Goal: Transaction & Acquisition: Purchase product/service

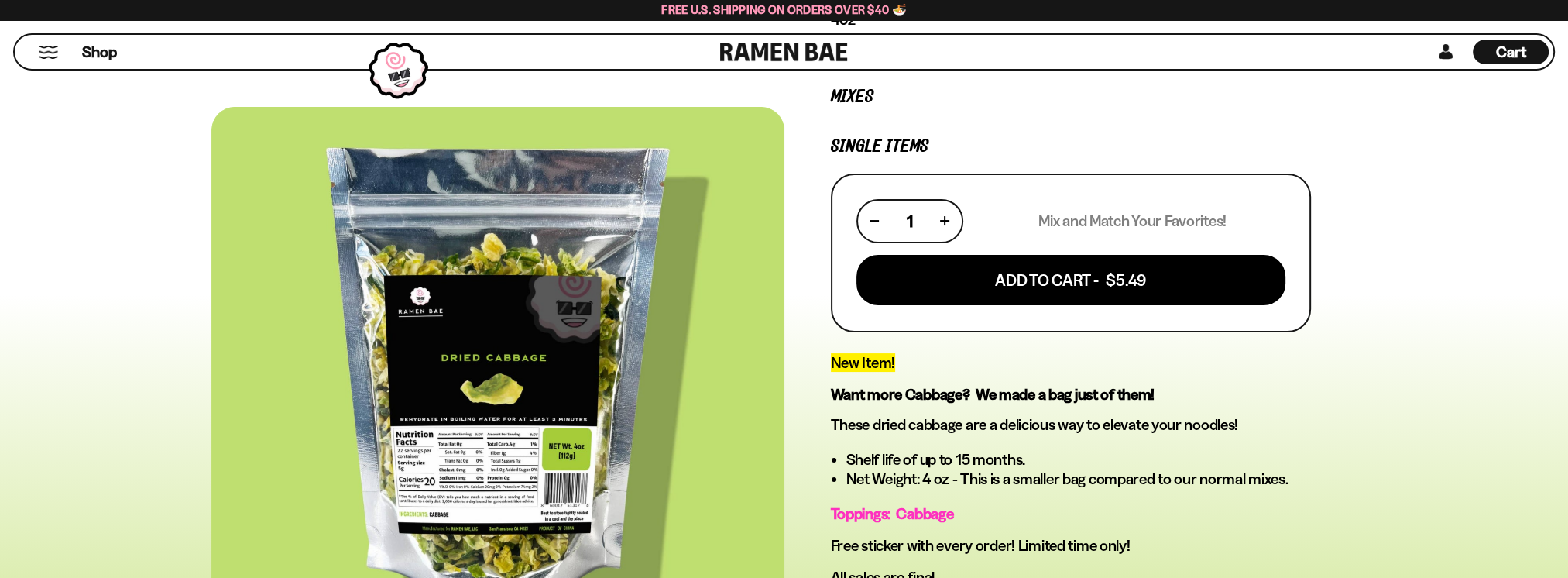
scroll to position [336, 0]
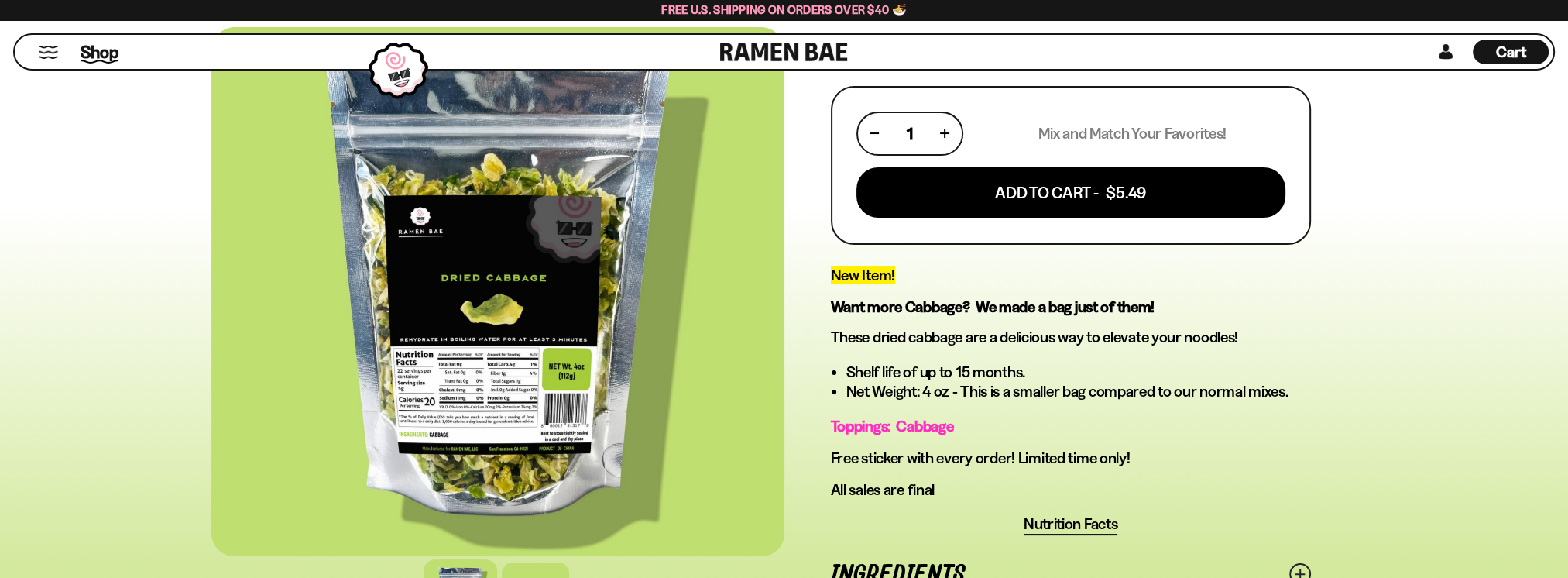
click at [95, 53] on span "Shop" at bounding box center [99, 51] width 38 height 23
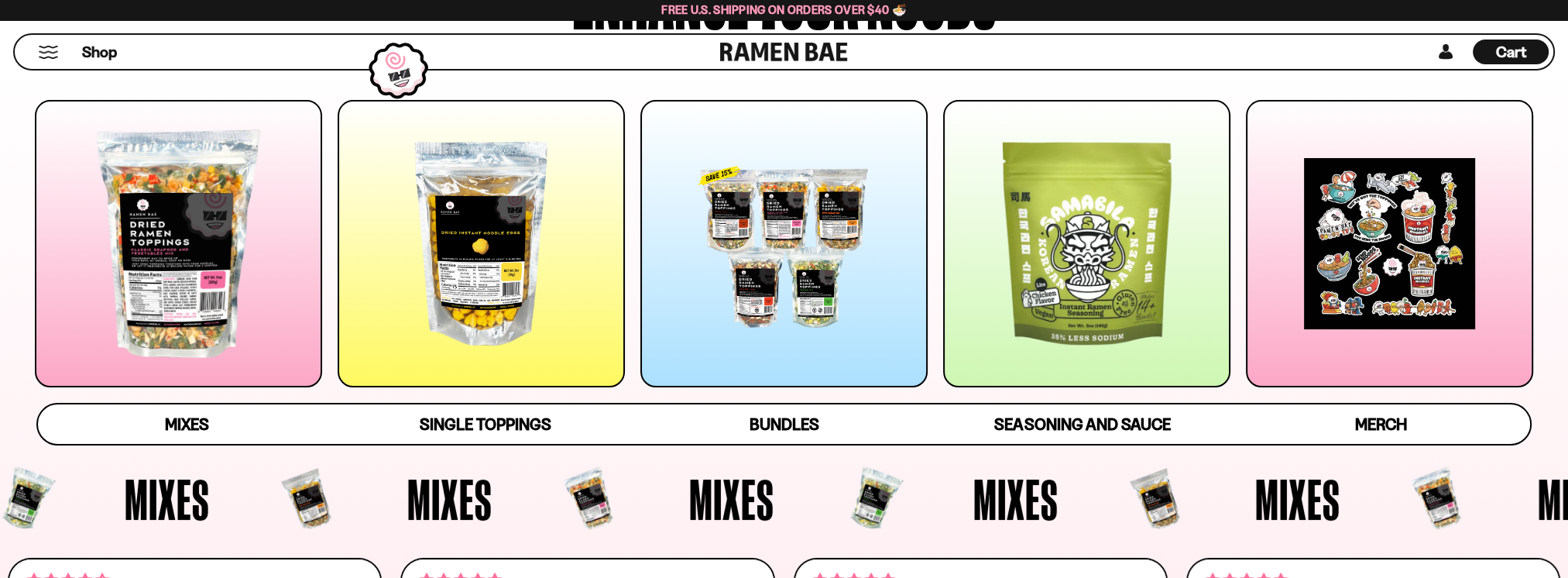
scroll to position [206, 0]
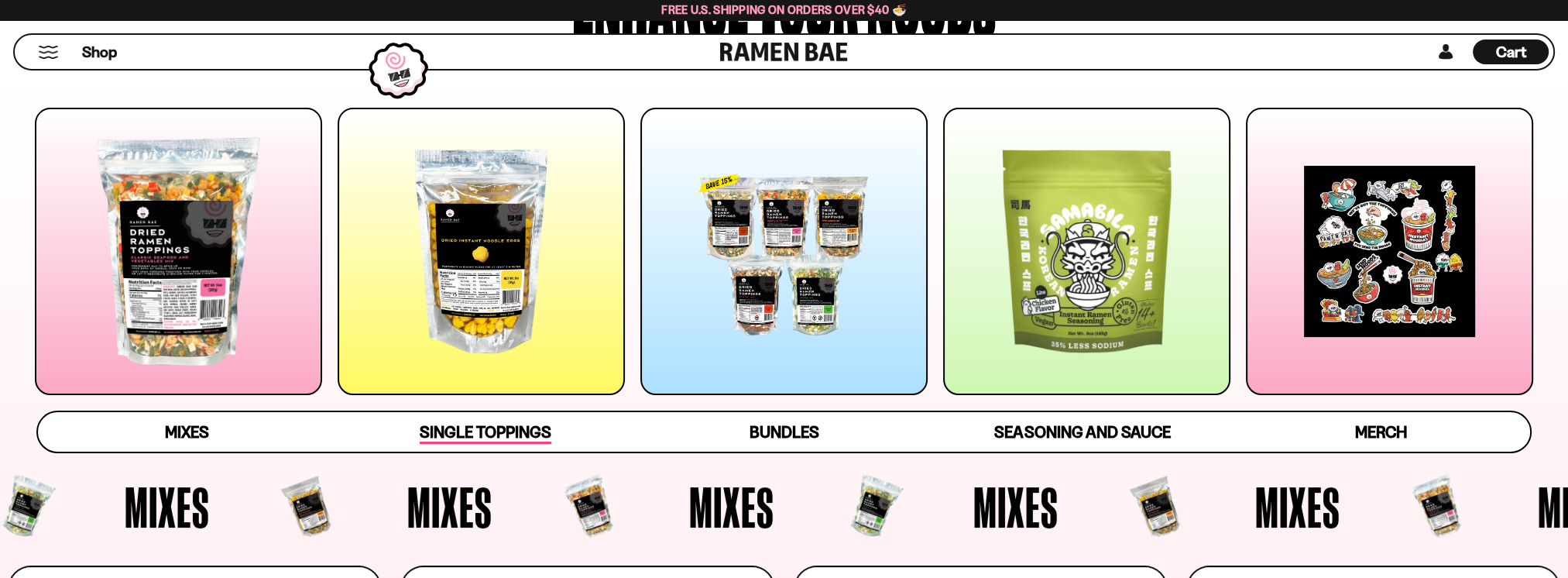
click at [504, 429] on span "Single Toppings" at bounding box center [485, 433] width 131 height 21
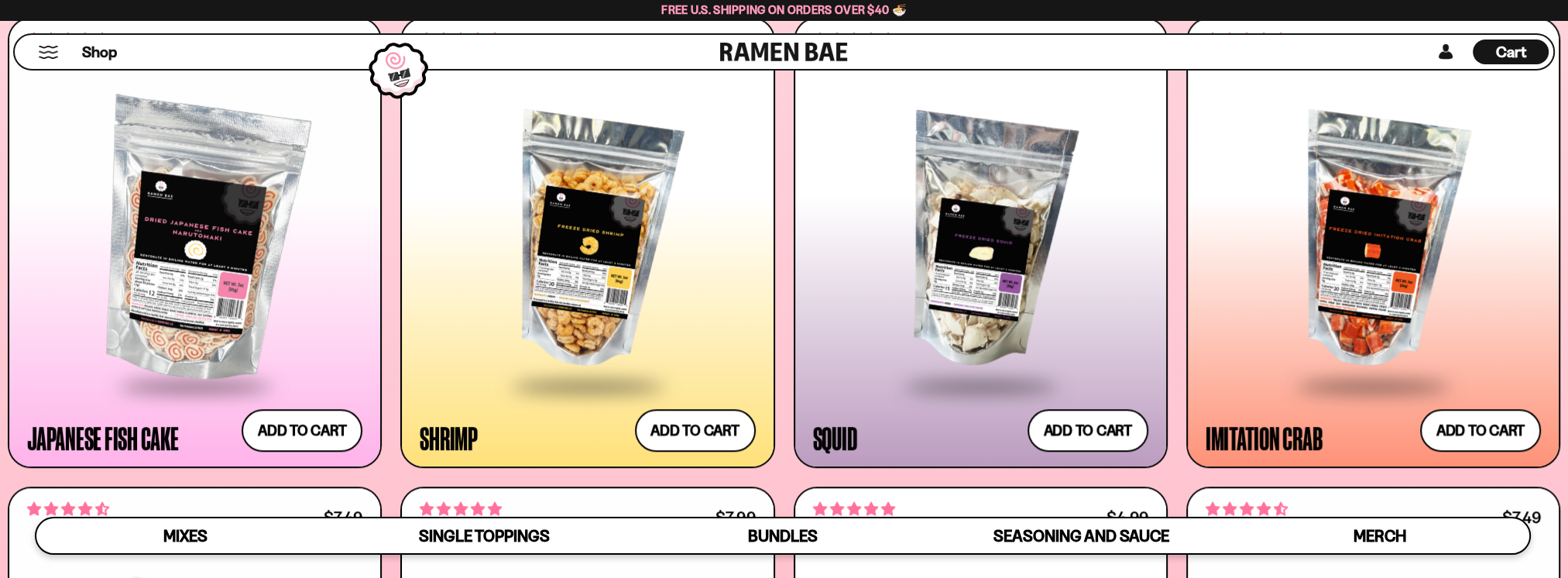
scroll to position [1803, 0]
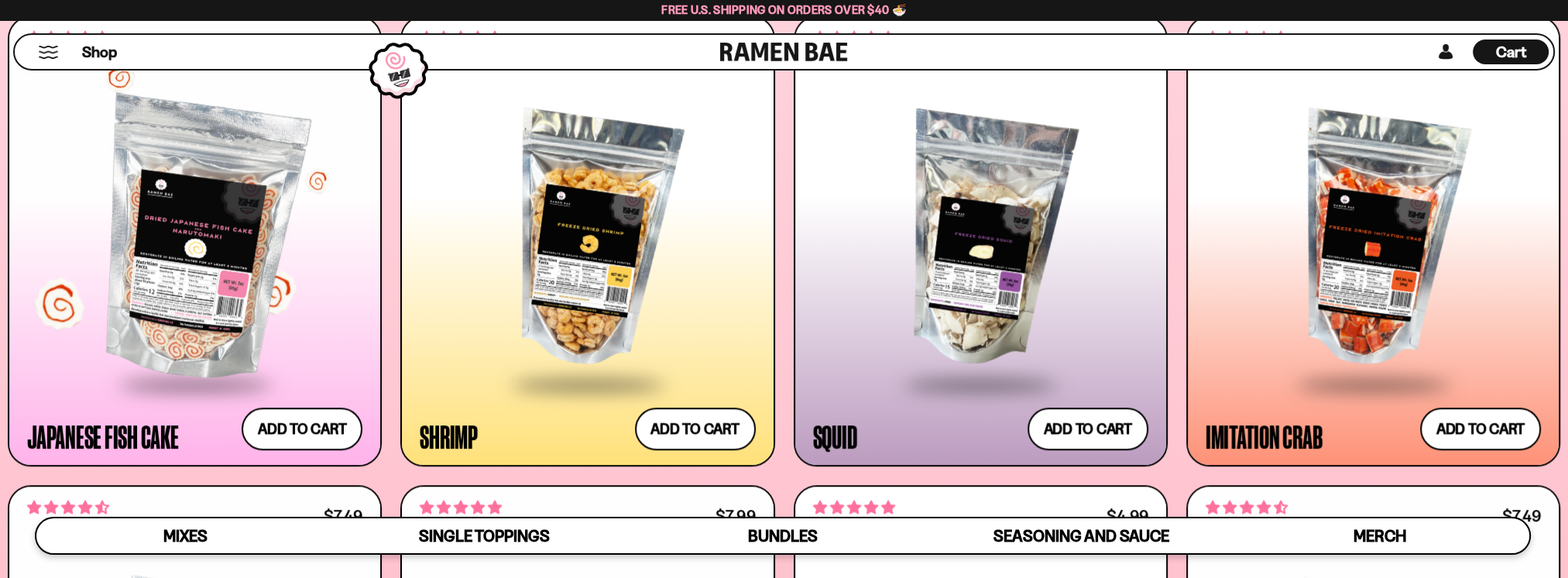
click at [193, 300] on div at bounding box center [194, 241] width 335 height 284
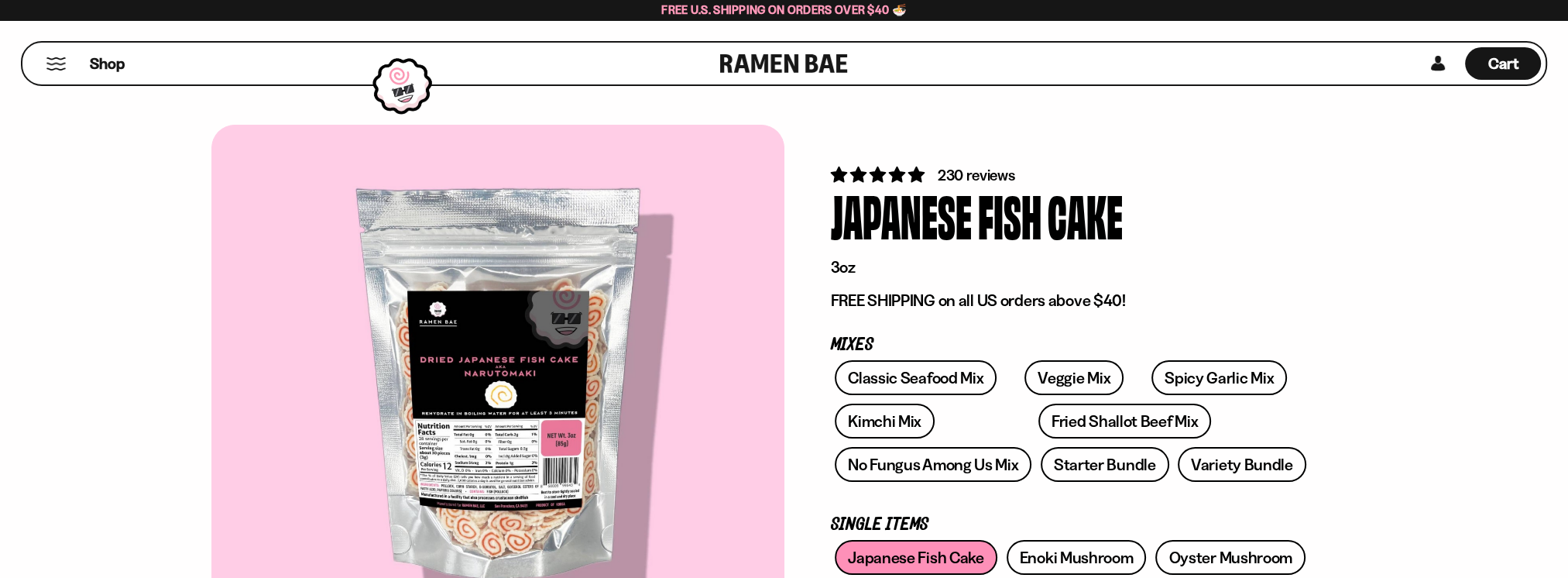
click at [471, 451] on div at bounding box center [498, 389] width 573 height 529
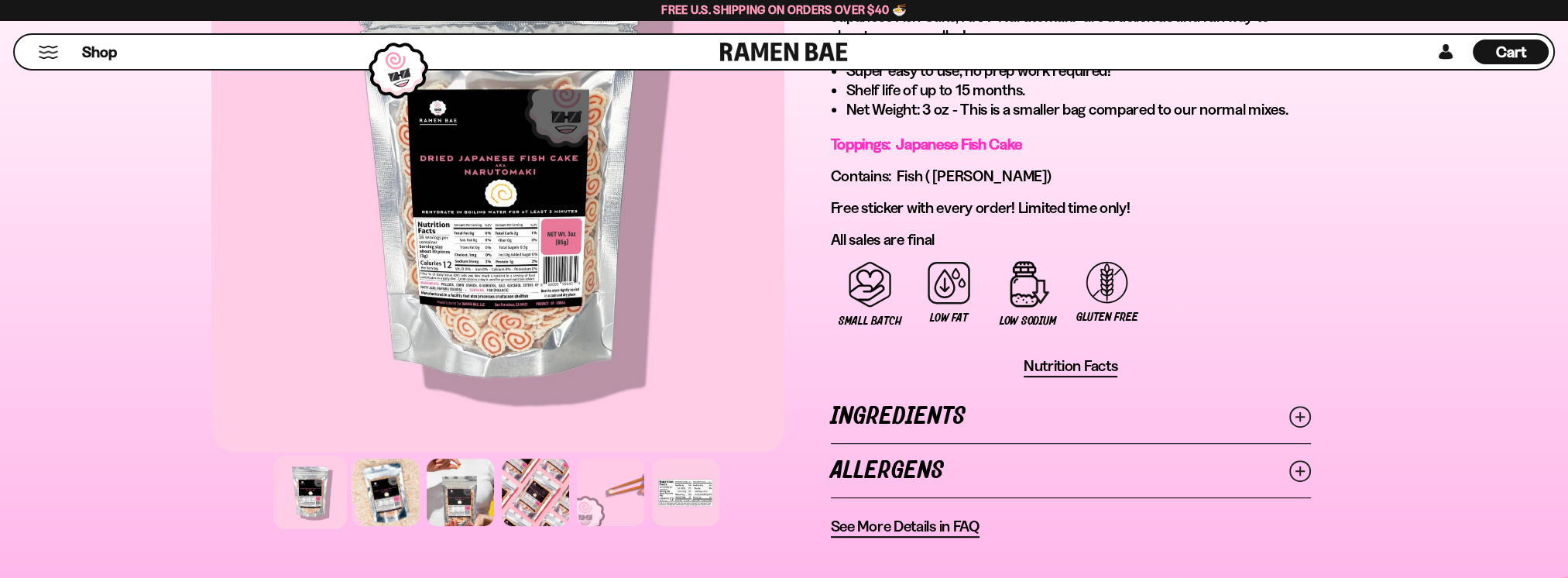
scroll to position [955, 0]
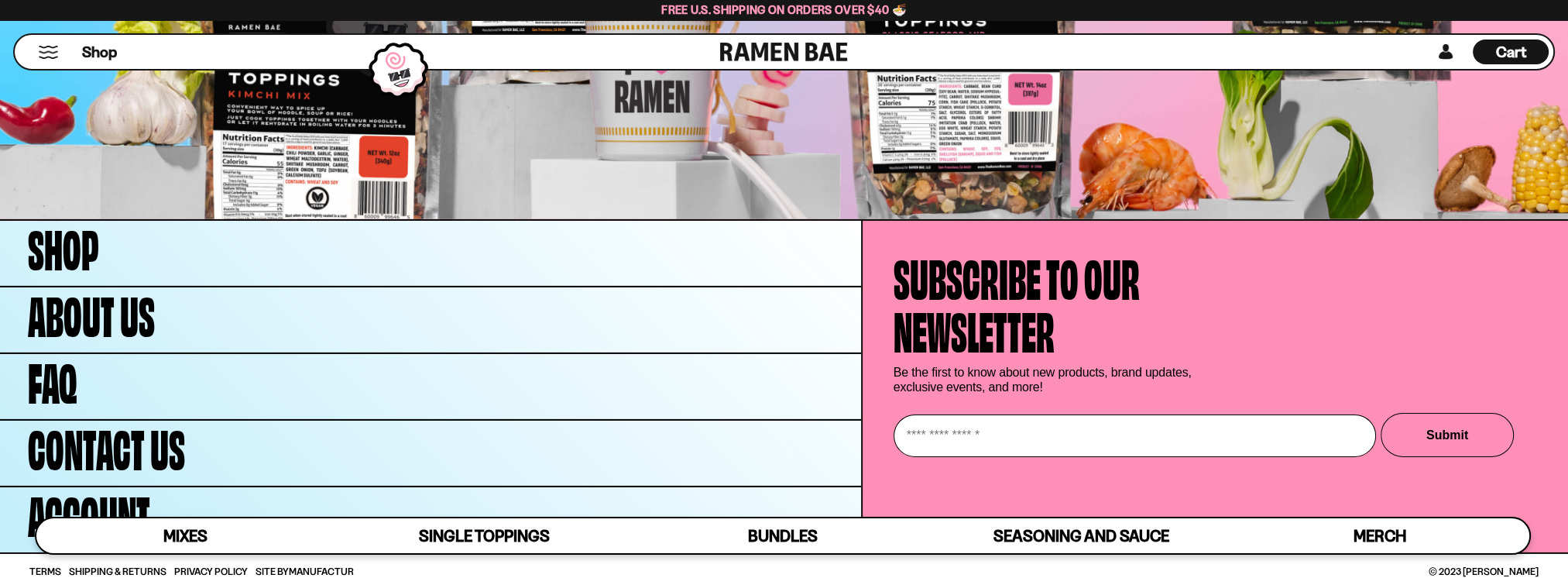
scroll to position [6692, 0]
